Goal: Information Seeking & Learning: Learn about a topic

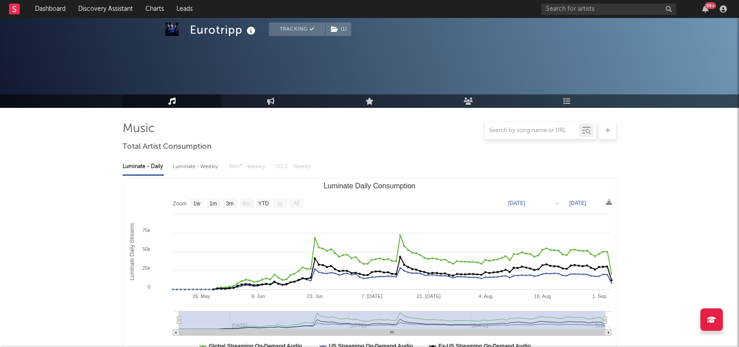
select select "1w"
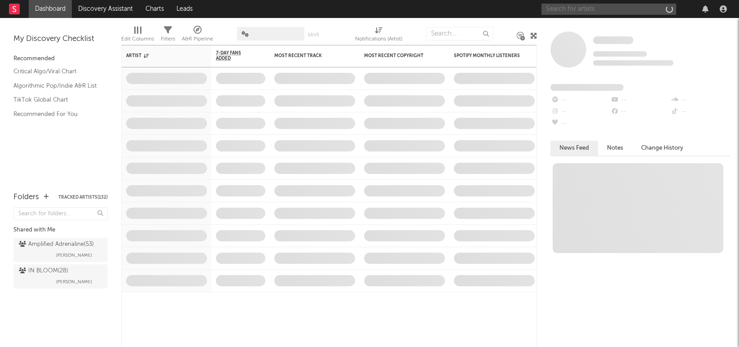
click at [611, 9] on input "text" at bounding box center [608, 9] width 135 height 11
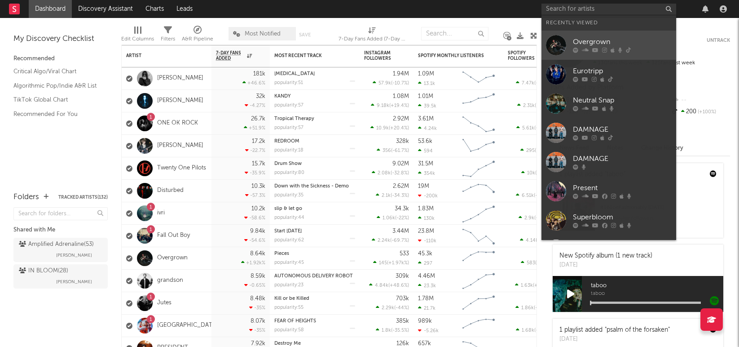
click at [593, 42] on div "Overgrown" at bounding box center [622, 42] width 99 height 11
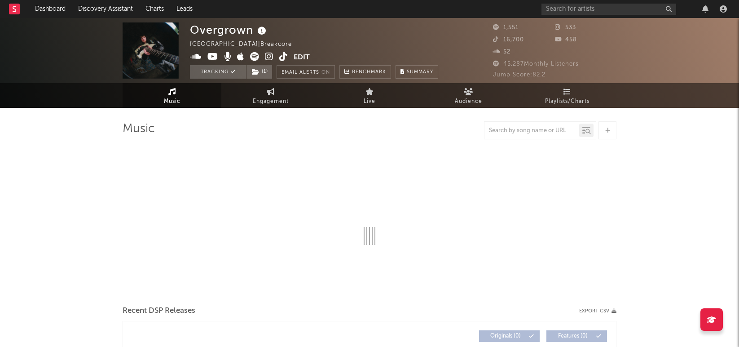
select select "1w"
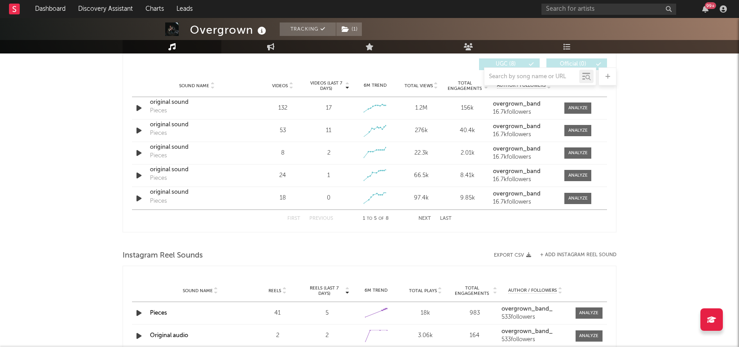
scroll to position [468, 0]
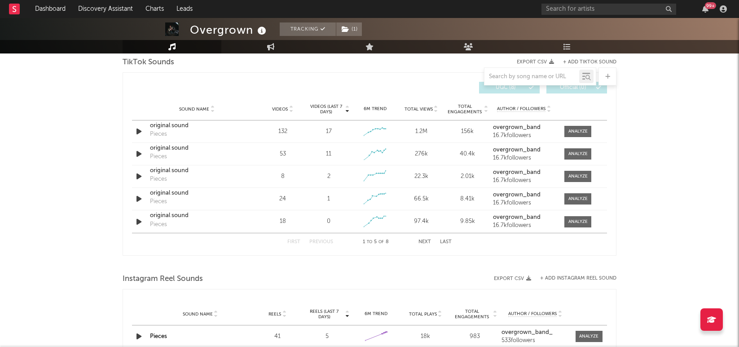
click at [443, 240] on button "Last" at bounding box center [446, 241] width 12 height 5
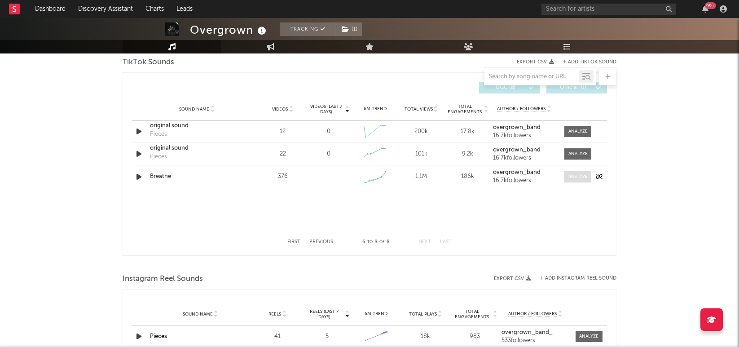
click at [580, 176] on div at bounding box center [577, 176] width 19 height 7
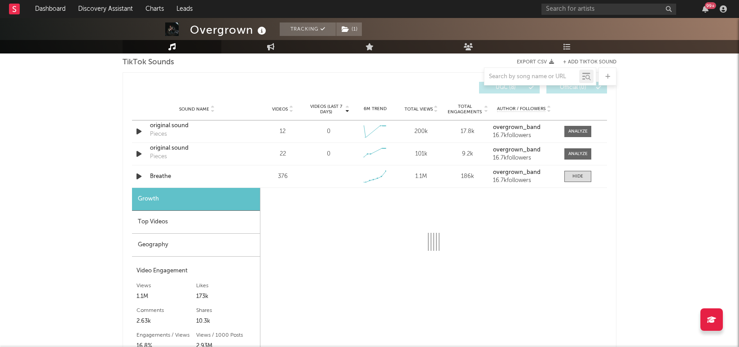
select select "1w"
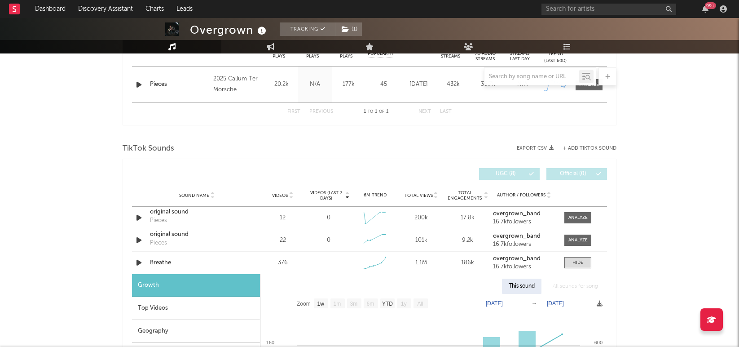
scroll to position [371, 0]
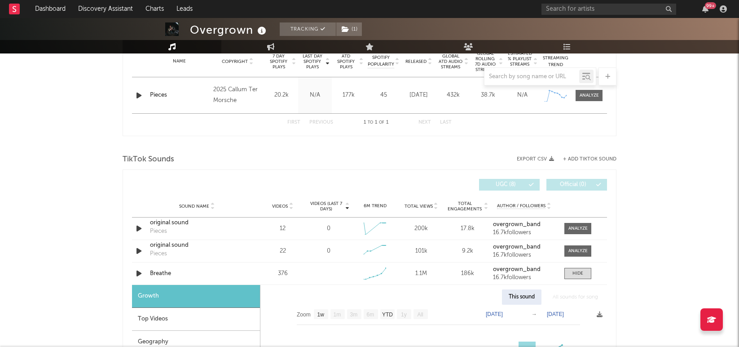
click at [689, 241] on div "Overgrown Tracking ( 1 ) Dominican Republic | Breakcore Edit Tracking ( 1 ) Ema…" at bounding box center [369, 320] width 739 height 1347
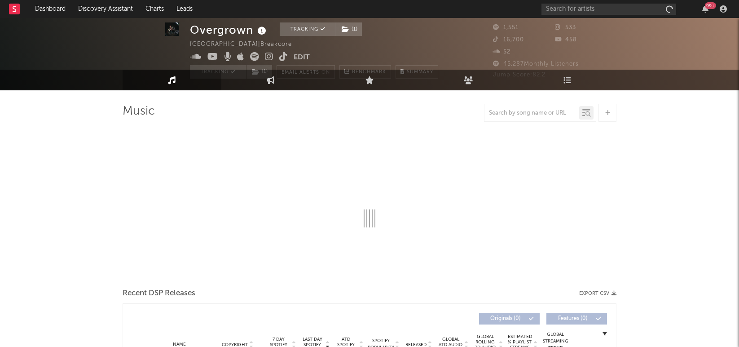
select select "1w"
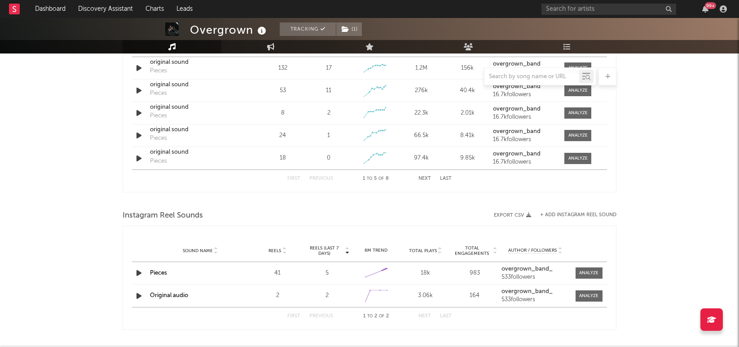
scroll to position [532, 0]
click at [418, 175] on button "Next" at bounding box center [424, 177] width 13 height 5
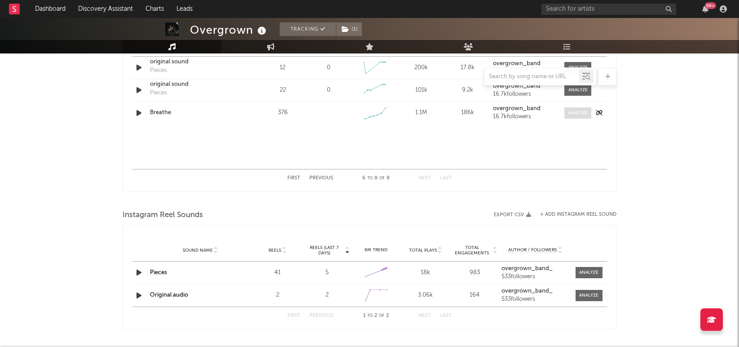
click at [577, 114] on div at bounding box center [577, 113] width 19 height 7
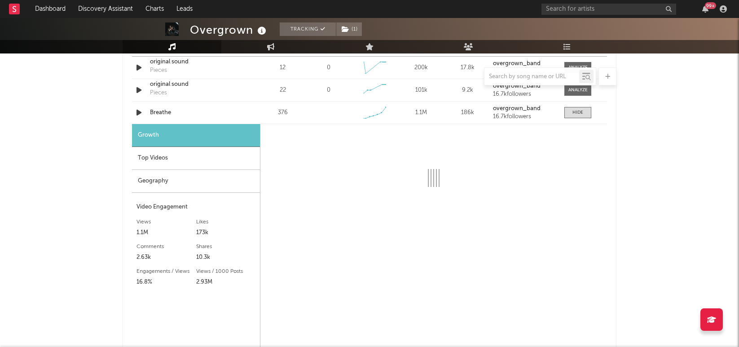
select select "1w"
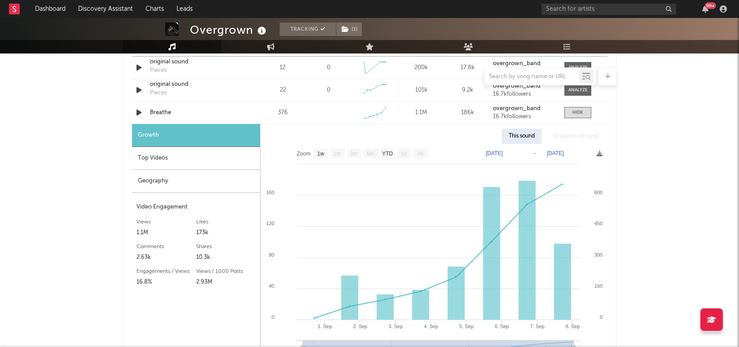
click at [192, 161] on div "Top Videos" at bounding box center [196, 158] width 128 height 23
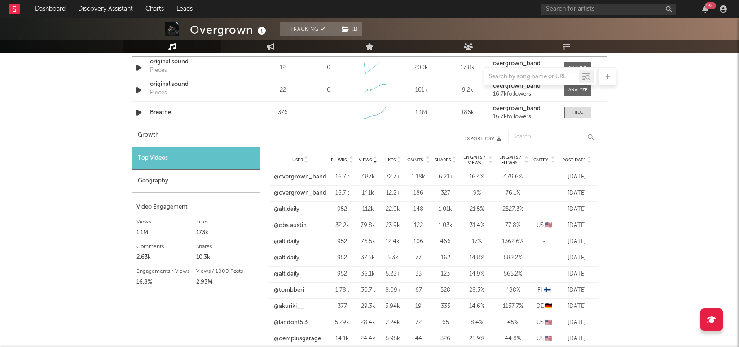
click at [330, 175] on div "Fllwrs. 16.7k" at bounding box center [342, 176] width 27 height 9
click at [318, 177] on link "@overgrown_band" at bounding box center [300, 176] width 53 height 9
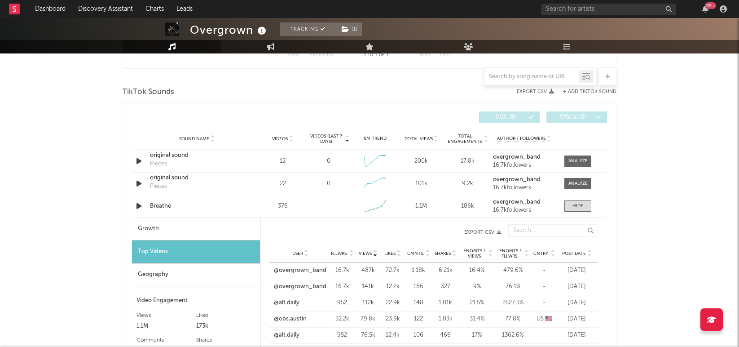
scroll to position [438, 0]
click at [575, 207] on div at bounding box center [577, 206] width 11 height 7
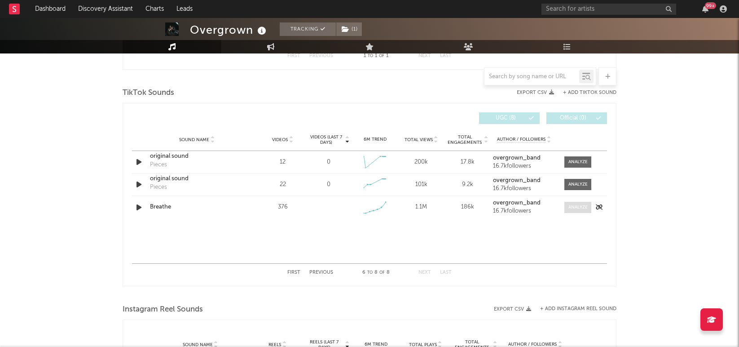
click at [579, 206] on div at bounding box center [577, 207] width 19 height 7
select select "1w"
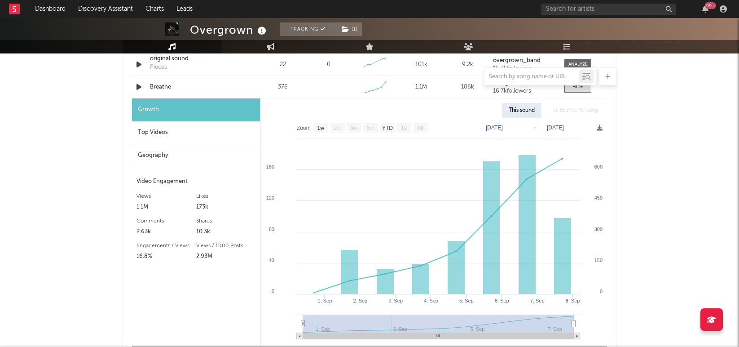
scroll to position [563, 0]
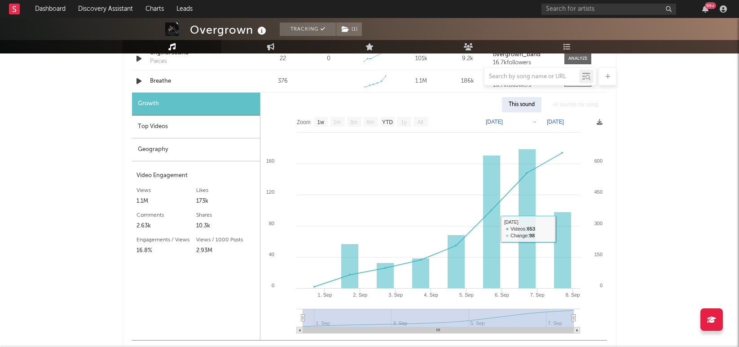
click at [705, 146] on div "Overgrown Tracking ( 1 ) Dominican Republic | Breakcore Edit Tracking ( 1 ) Ema…" at bounding box center [369, 128] width 739 height 1347
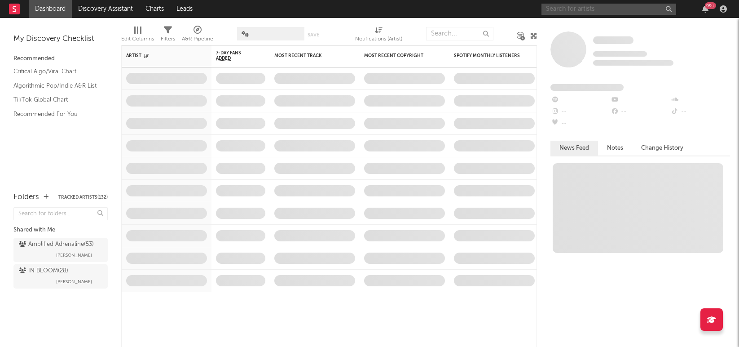
click at [566, 9] on input "text" at bounding box center [608, 9] width 135 height 11
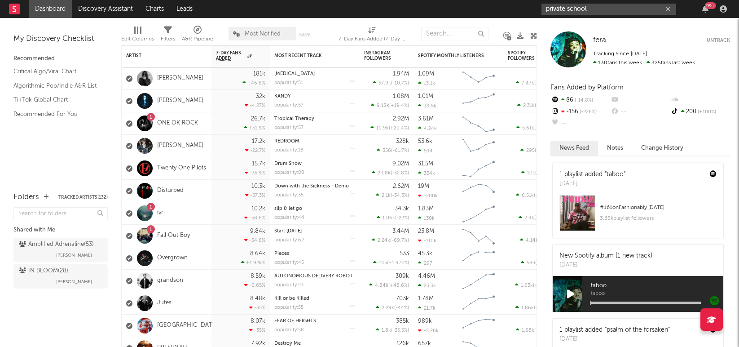
click at [597, 6] on input "private school" at bounding box center [608, 9] width 135 height 11
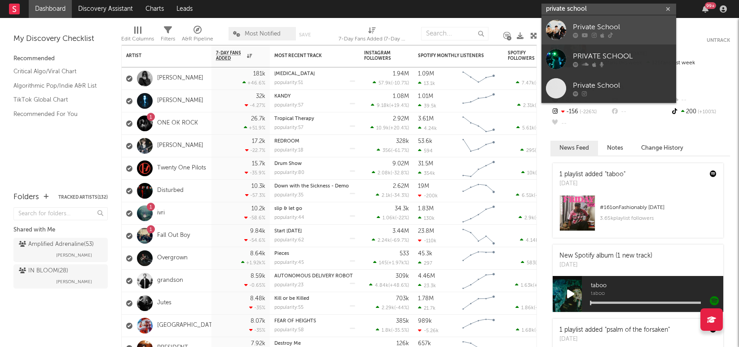
type input "private school"
click at [599, 23] on div "Private School" at bounding box center [622, 27] width 99 height 11
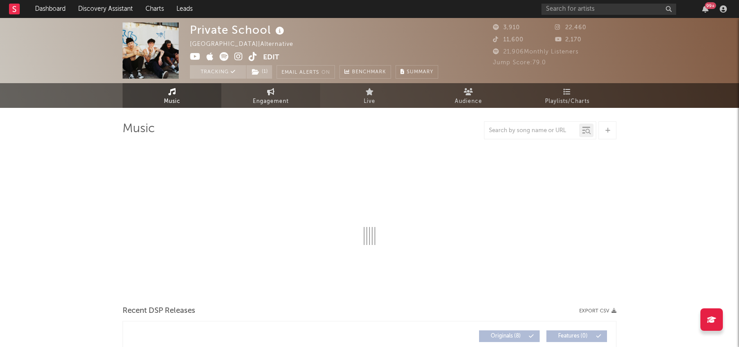
select select "1w"
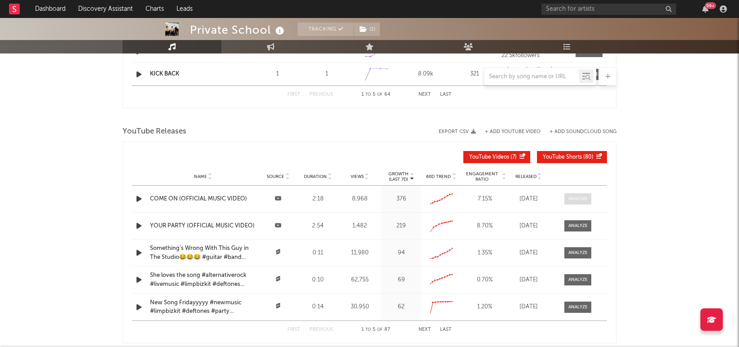
scroll to position [748, 0]
click at [226, 197] on div "COME ON (OFFICIAL MUSIC VIDEO)" at bounding box center [203, 198] width 106 height 9
click at [220, 226] on div "YOUR PARTY (OFFICIAL MUSIC VIDEO)" at bounding box center [203, 225] width 106 height 9
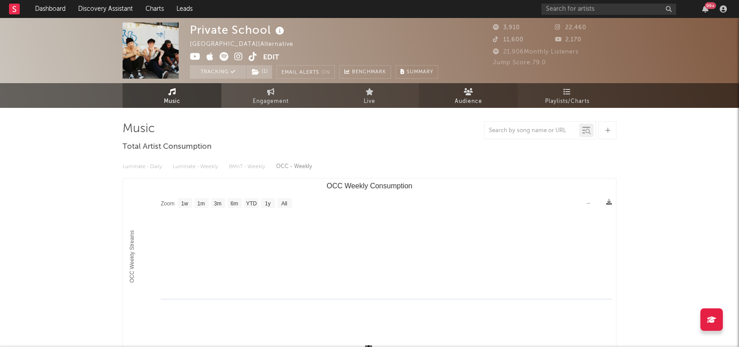
scroll to position [0, 0]
click at [277, 95] on link "Engagement" at bounding box center [270, 95] width 99 height 25
select select "1w"
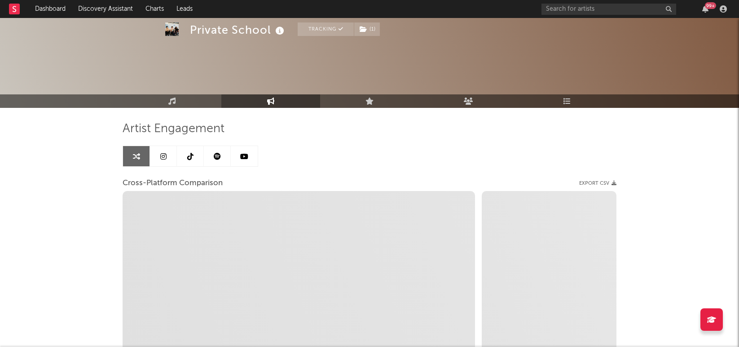
select select "1m"
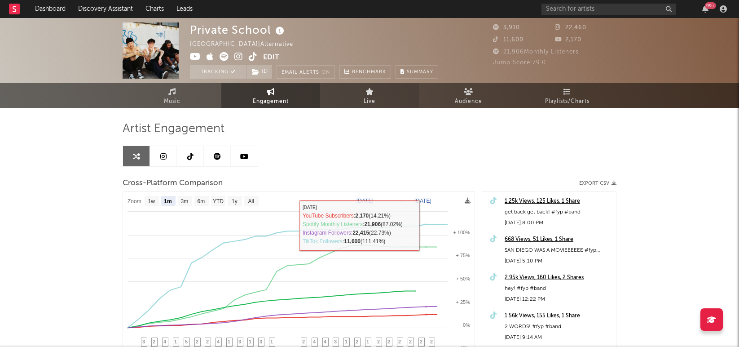
click at [382, 98] on link "Live" at bounding box center [369, 95] width 99 height 25
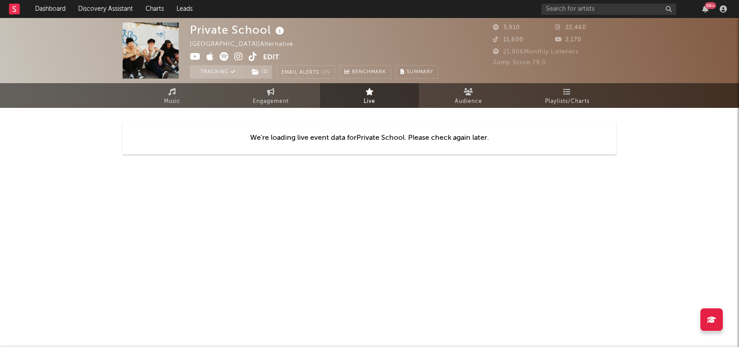
click at [251, 57] on icon at bounding box center [253, 56] width 9 height 9
click at [236, 57] on icon at bounding box center [238, 56] width 9 height 9
click at [239, 56] on icon at bounding box center [238, 56] width 9 height 9
